Goal: Browse casually: Explore the website without a specific task or goal

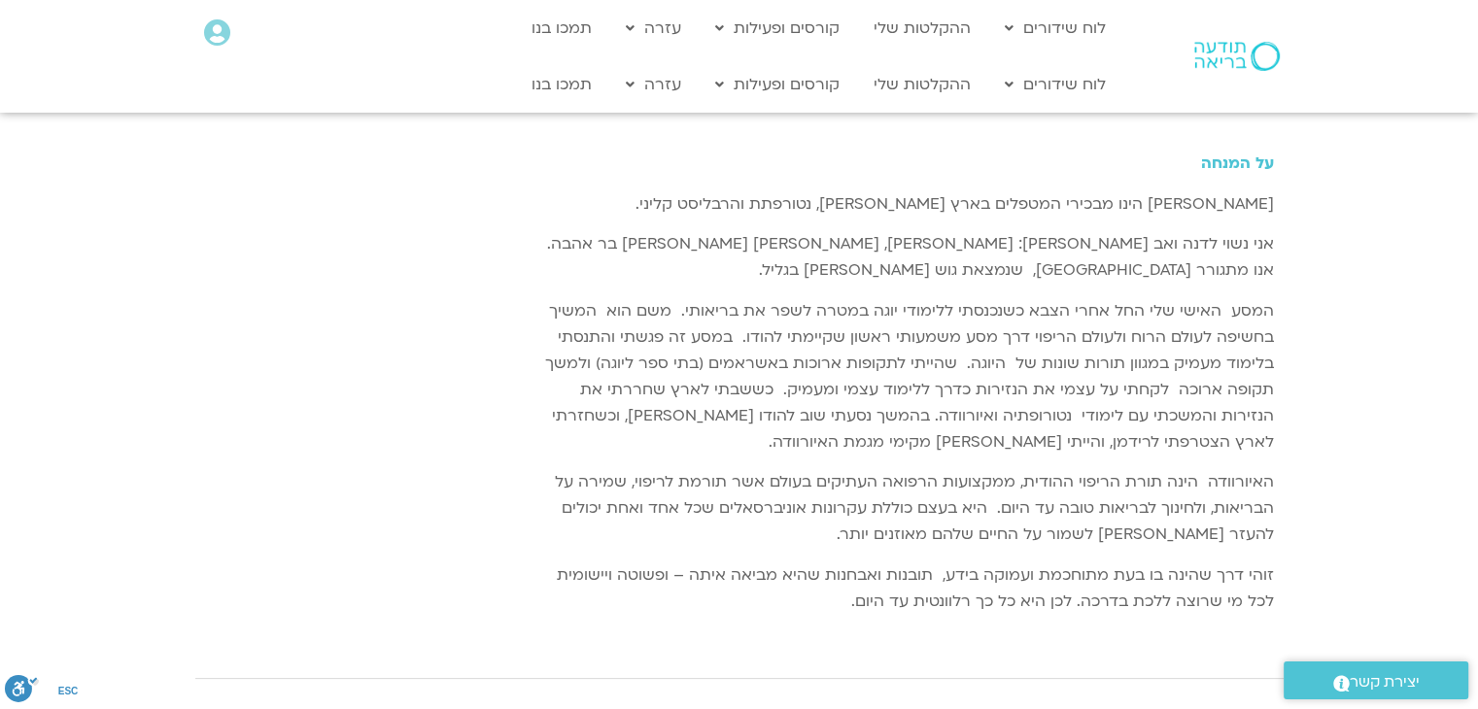
scroll to position [256, 0]
